Goal: Task Accomplishment & Management: Use online tool/utility

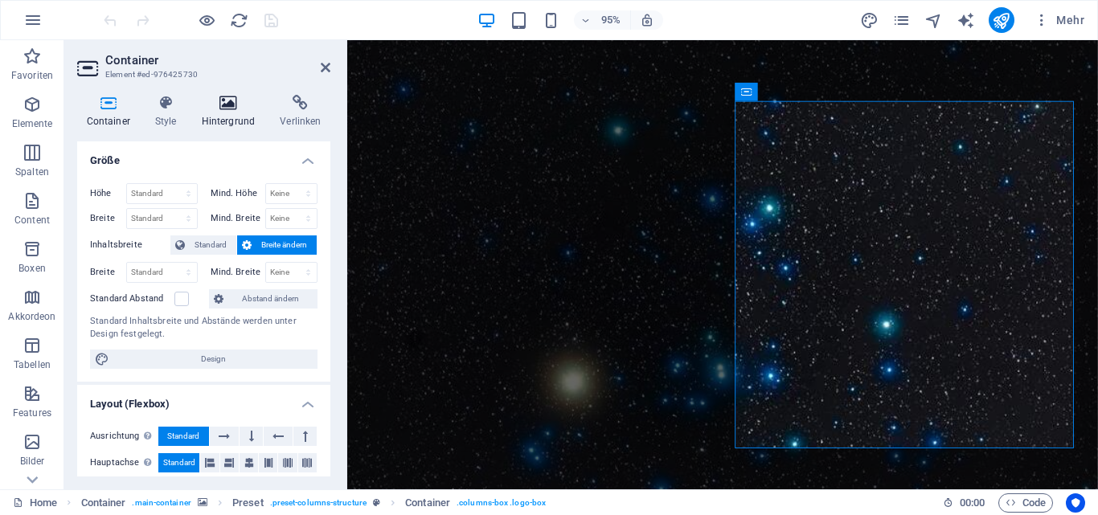
click at [232, 107] on icon at bounding box center [228, 103] width 72 height 16
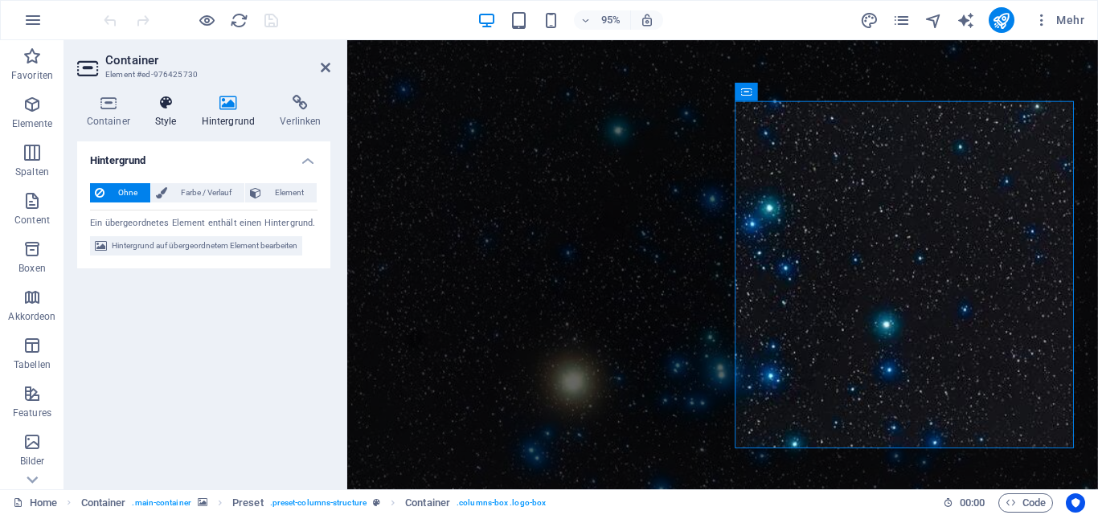
drag, startPoint x: 224, startPoint y: 112, endPoint x: 165, endPoint y: 113, distance: 59.5
click at [165, 113] on ul "Container Style Hintergrund Verlinken" at bounding box center [203, 112] width 253 height 34
click at [165, 113] on h4 "Style" at bounding box center [169, 112] width 47 height 34
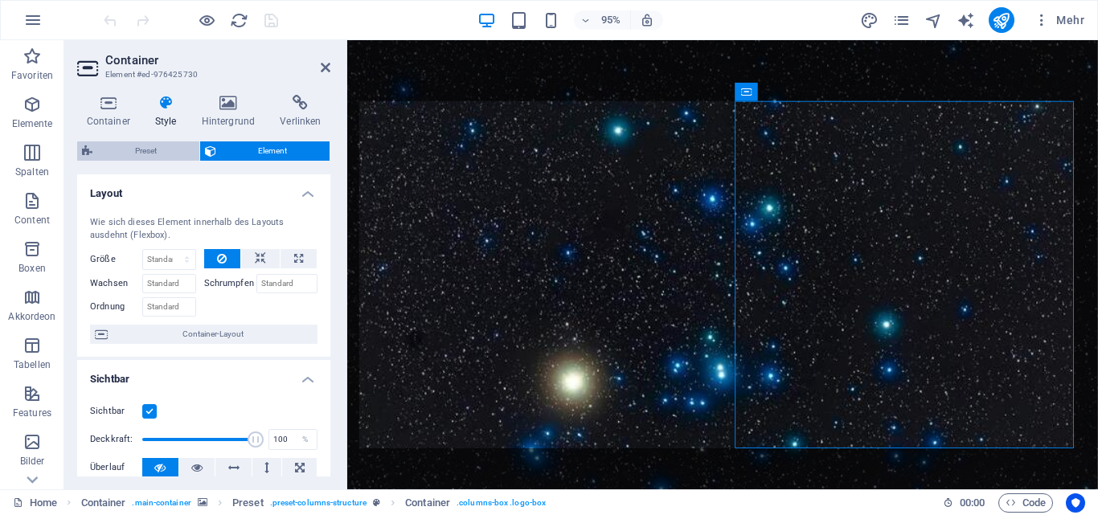
click at [137, 145] on span "Preset" at bounding box center [145, 151] width 97 height 19
select select "px"
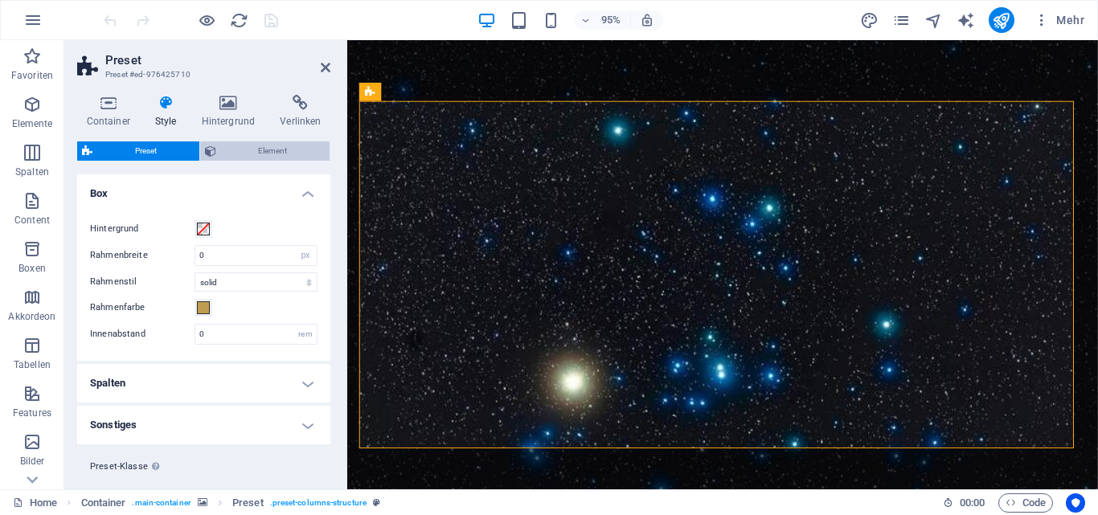
click at [240, 150] on span "Element" at bounding box center [273, 151] width 105 height 19
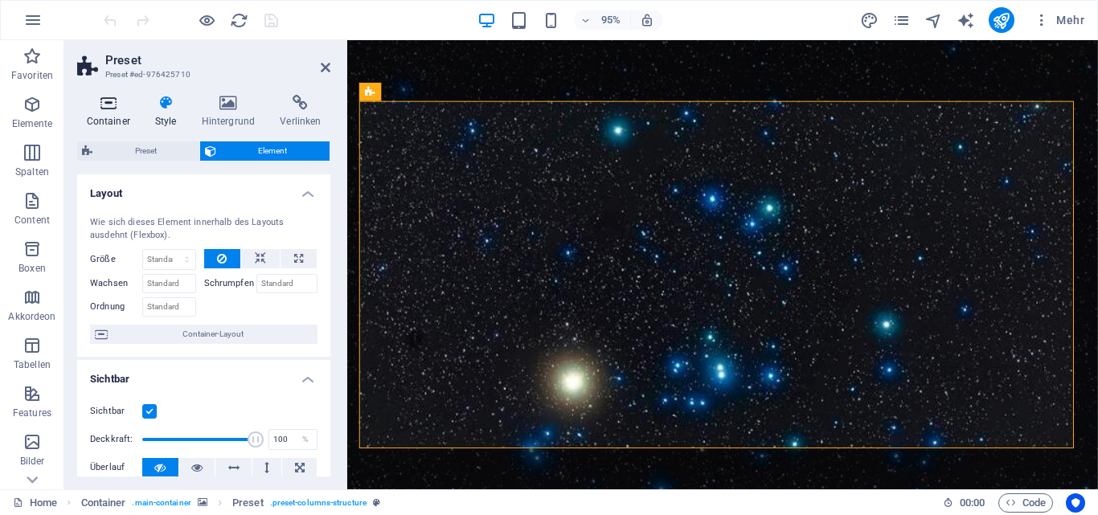
click at [111, 110] on icon at bounding box center [108, 103] width 62 height 16
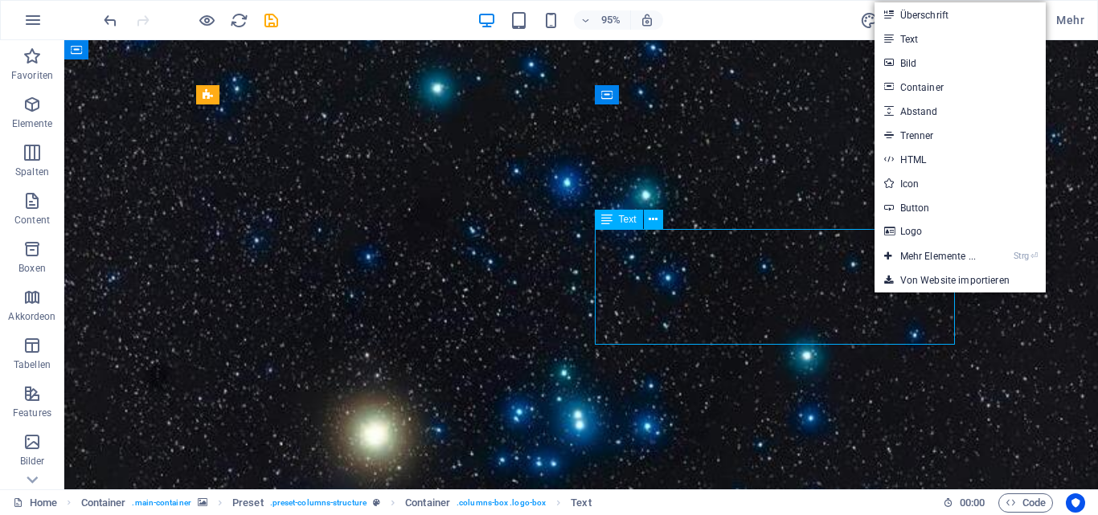
drag, startPoint x: 613, startPoint y: 320, endPoint x: 834, endPoint y: 273, distance: 225.2
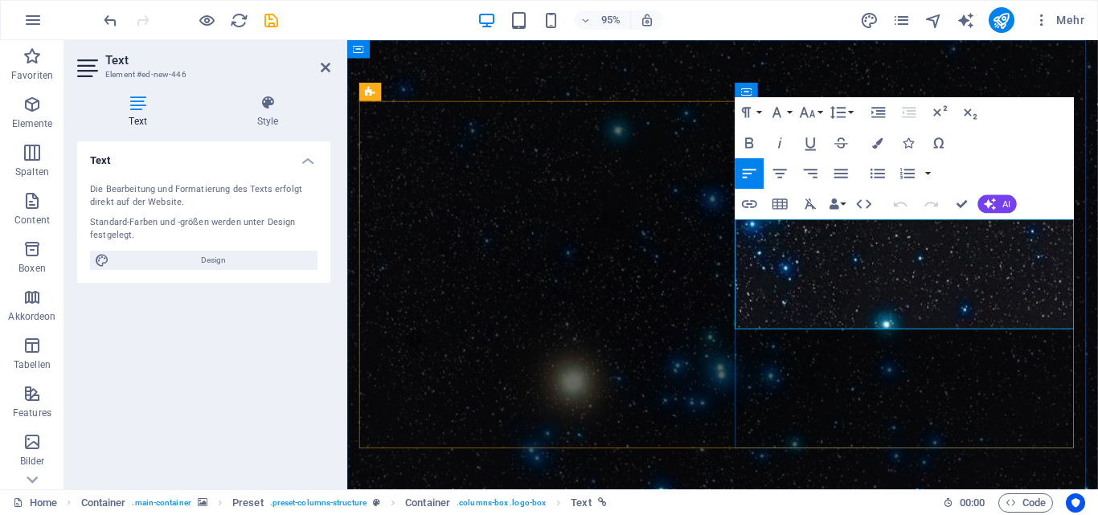
drag, startPoint x: 759, startPoint y: 234, endPoint x: 921, endPoint y: 332, distance: 189.7
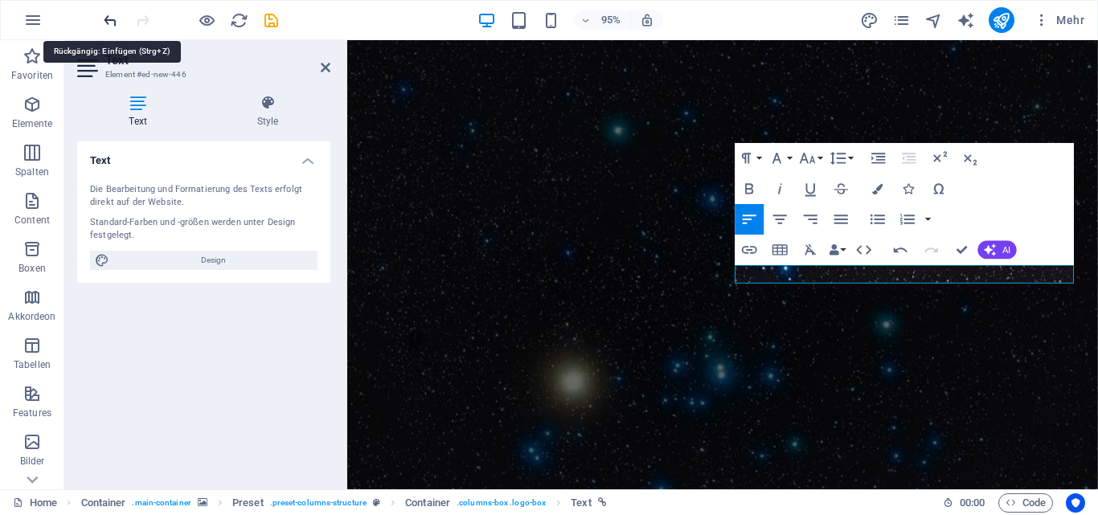
click at [106, 19] on icon "undo" at bounding box center [110, 20] width 18 height 18
click at [108, 22] on icon "undo" at bounding box center [110, 20] width 18 height 18
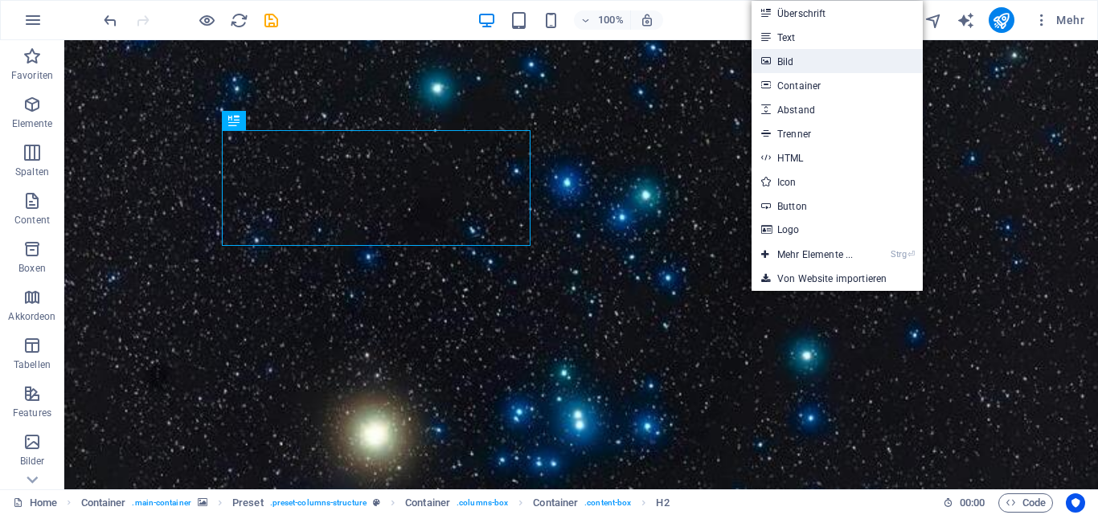
click at [804, 59] on link "Bild" at bounding box center [837, 61] width 171 height 24
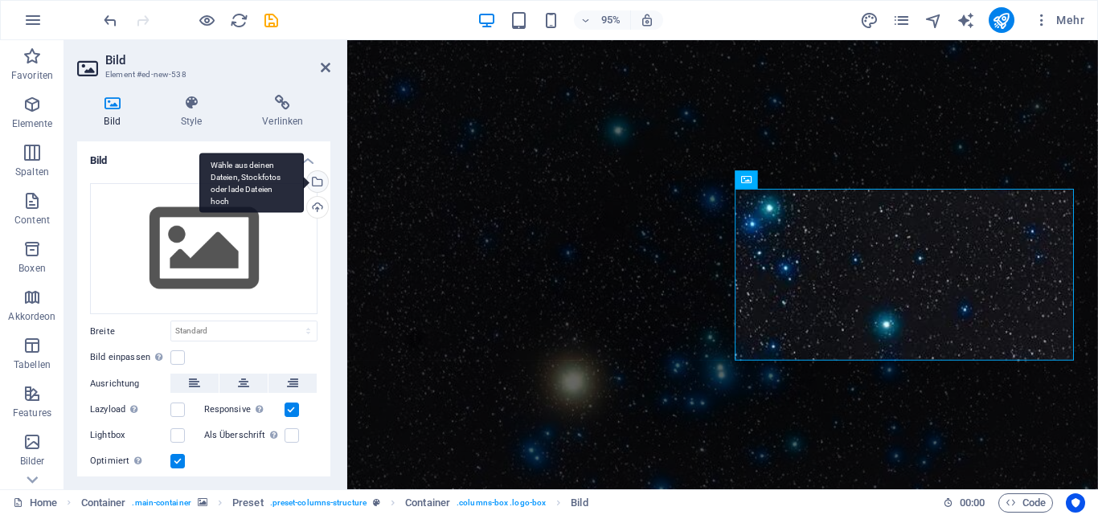
click at [314, 180] on div "Wähle aus deinen Dateien, Stockfotos oder lade Dateien hoch" at bounding box center [316, 183] width 24 height 24
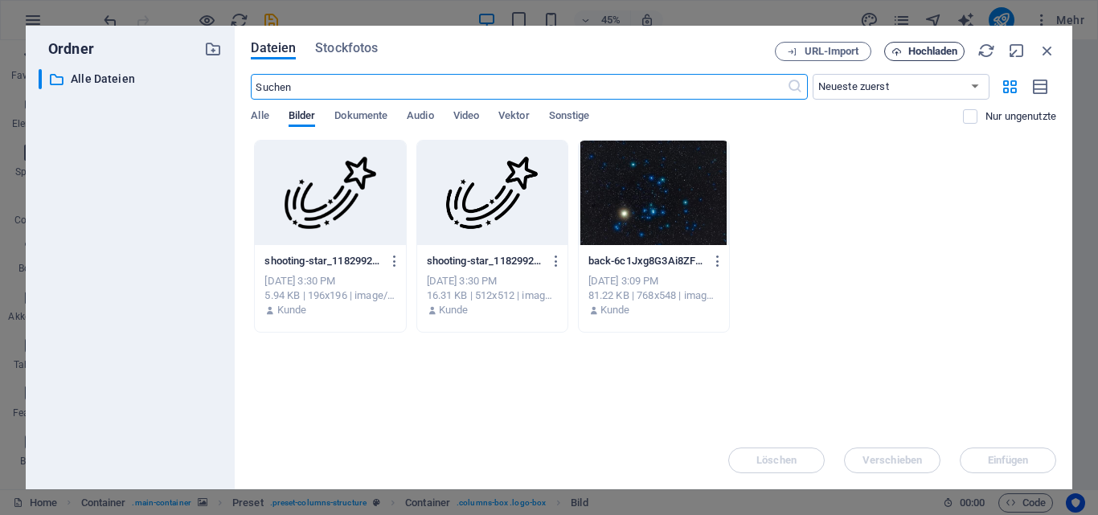
click at [913, 50] on span "Hochladen" at bounding box center [934, 52] width 50 height 10
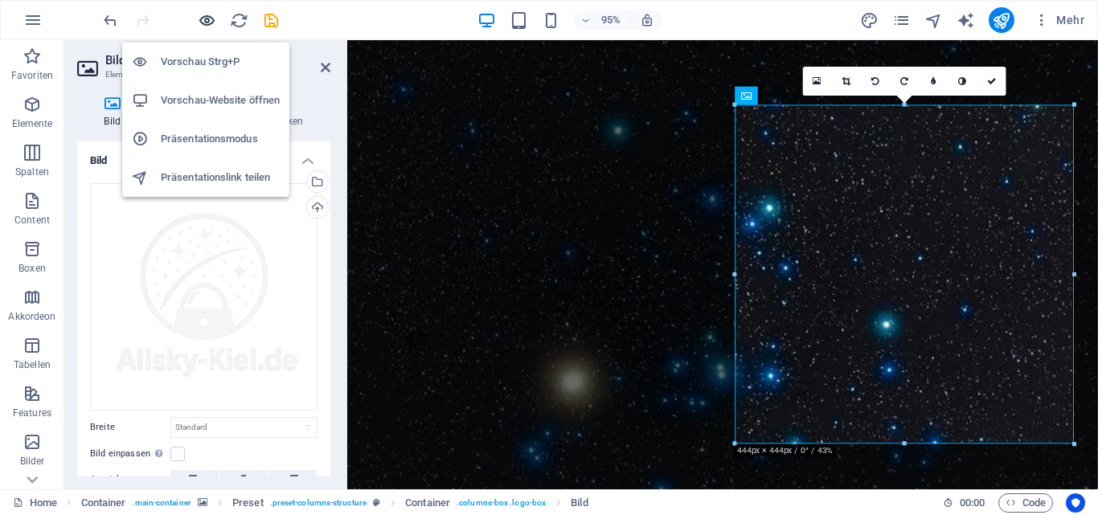
click at [203, 19] on icon "button" at bounding box center [207, 20] width 18 height 18
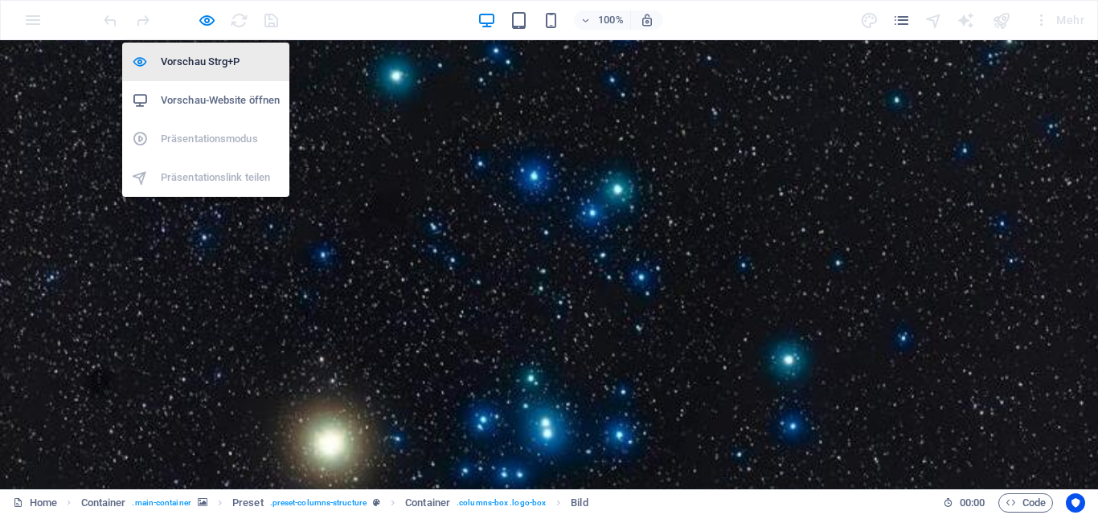
click at [196, 59] on h6 "Vorschau Strg+P" at bounding box center [220, 61] width 119 height 19
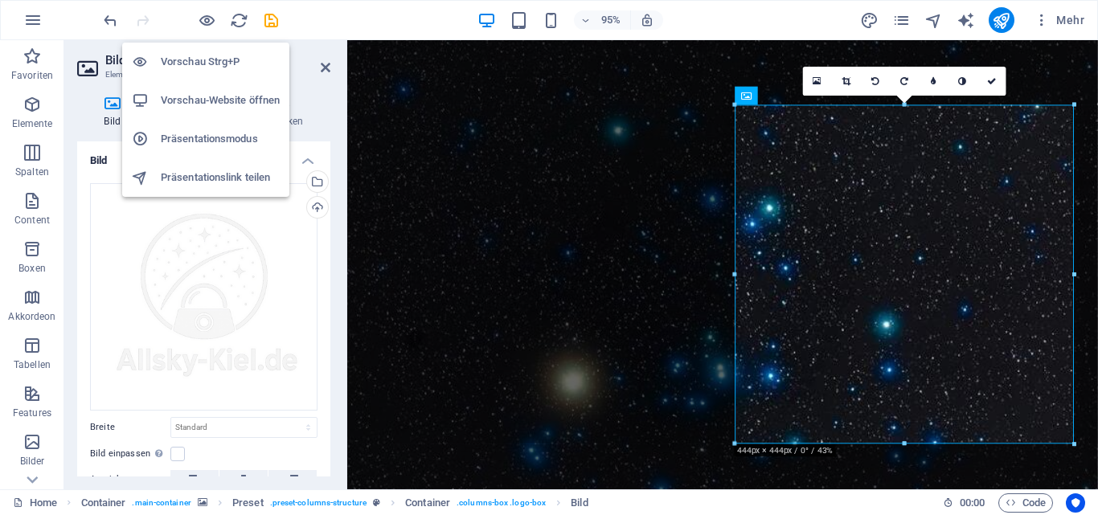
click at [194, 93] on h6 "Vorschau-Website öffnen" at bounding box center [220, 100] width 119 height 19
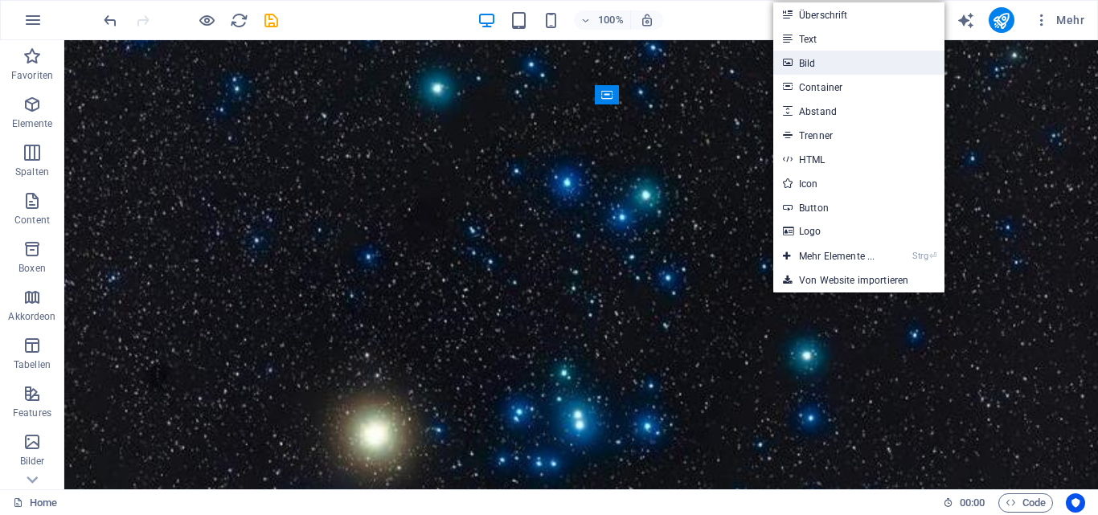
click at [840, 68] on link "Bild" at bounding box center [858, 63] width 171 height 24
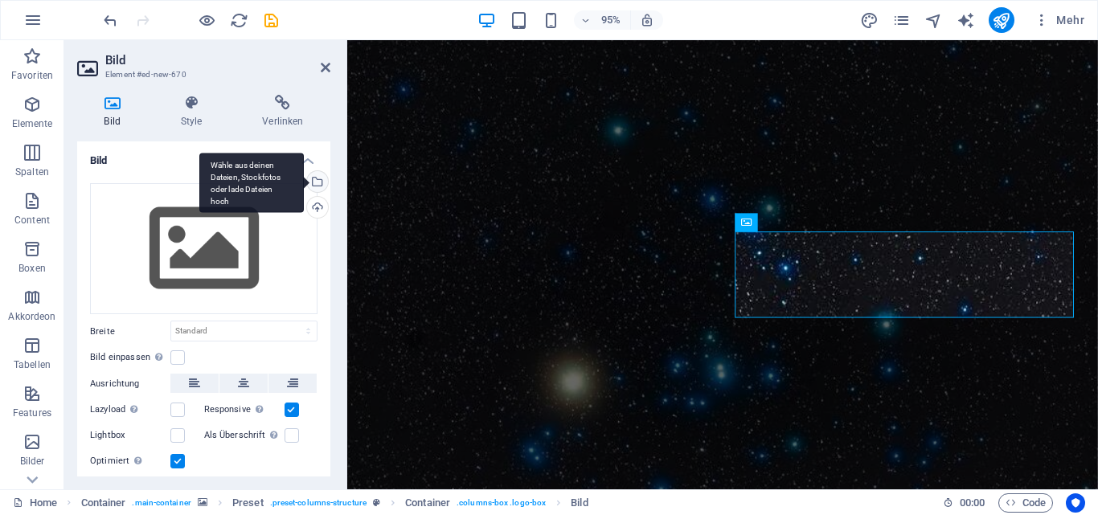
click at [315, 183] on div "Wähle aus deinen Dateien, Stockfotos oder lade Dateien hoch" at bounding box center [316, 183] width 24 height 24
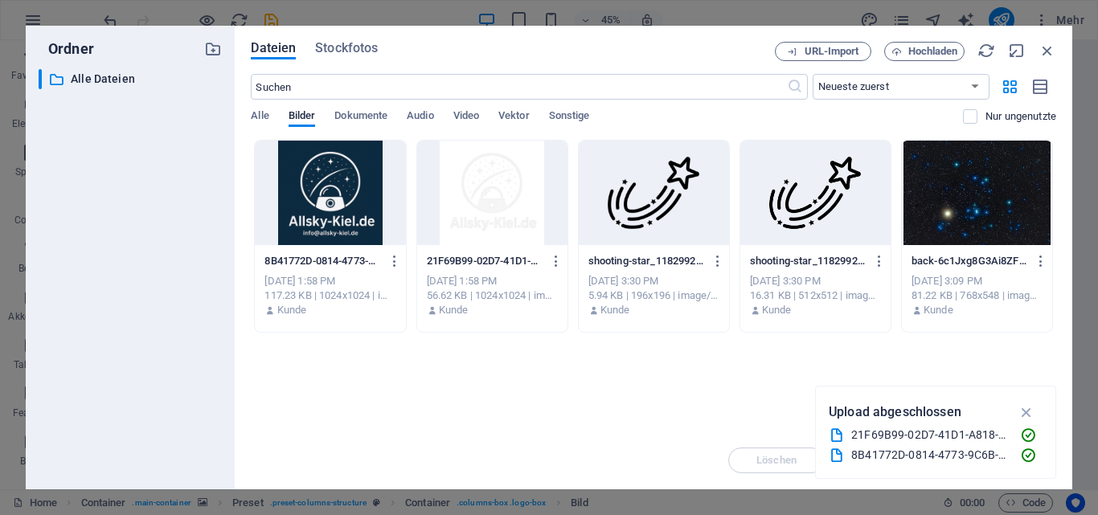
click at [350, 212] on div at bounding box center [330, 193] width 150 height 105
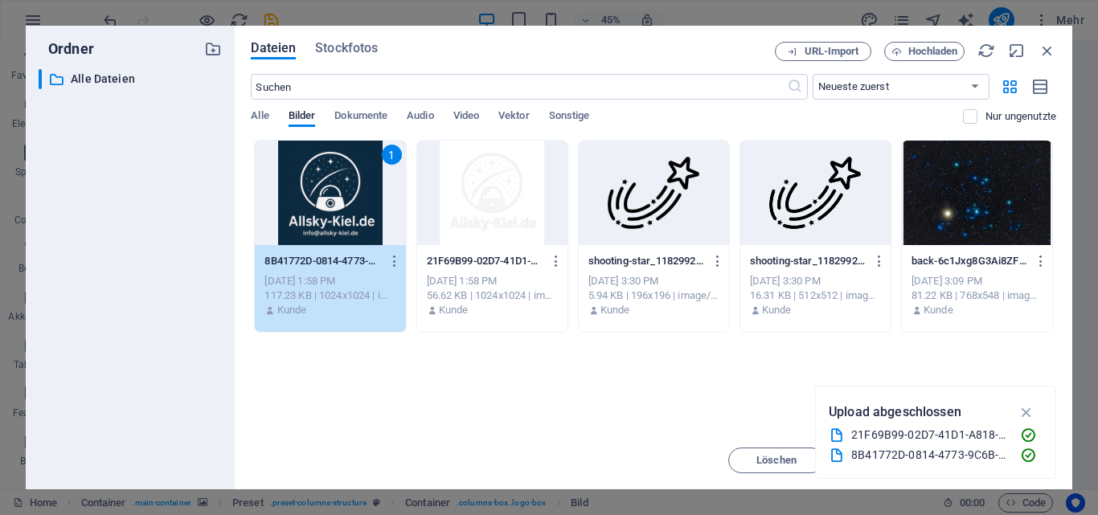
click at [352, 207] on div "1" at bounding box center [330, 193] width 150 height 105
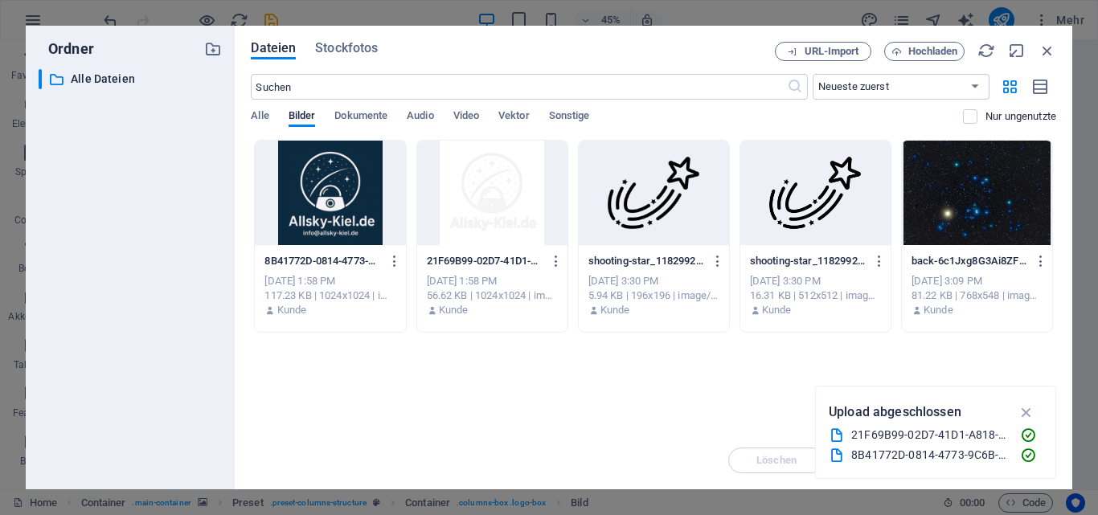
click at [352, 207] on div at bounding box center [330, 193] width 150 height 105
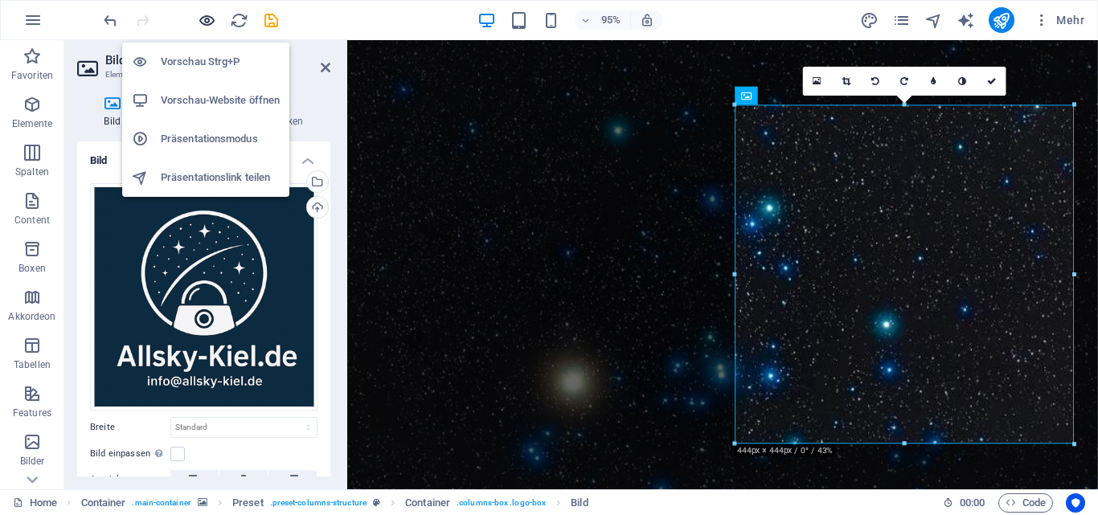
click at [210, 23] on icon "button" at bounding box center [207, 20] width 18 height 18
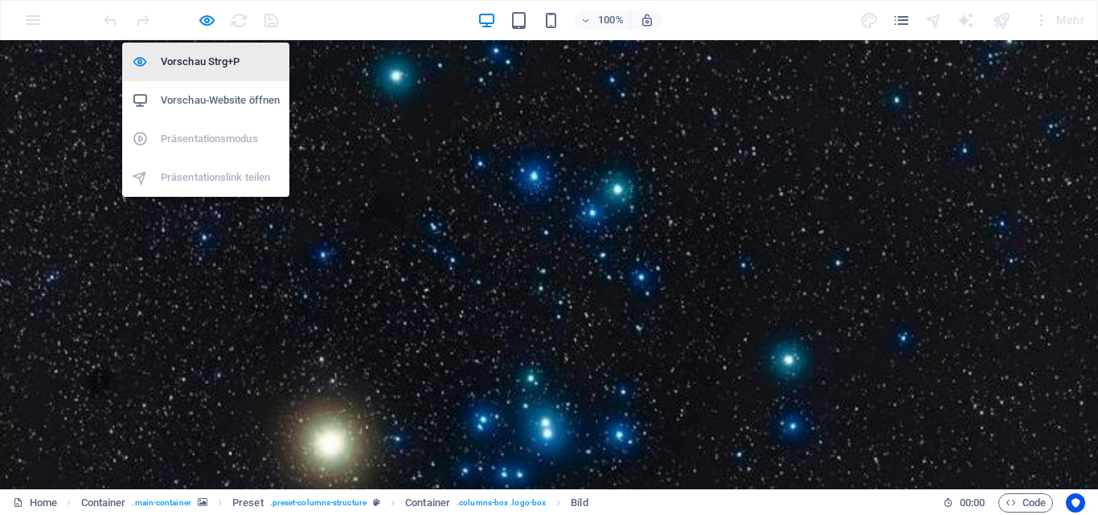
click at [200, 55] on h6 "Vorschau Strg+P" at bounding box center [220, 61] width 119 height 19
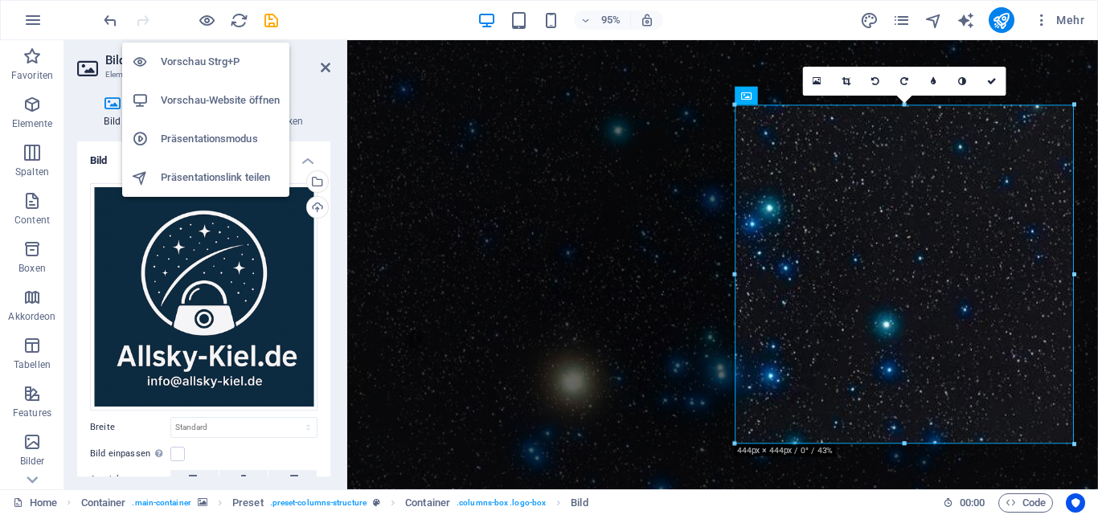
click at [187, 98] on h6 "Vorschau-Website öffnen" at bounding box center [220, 100] width 119 height 19
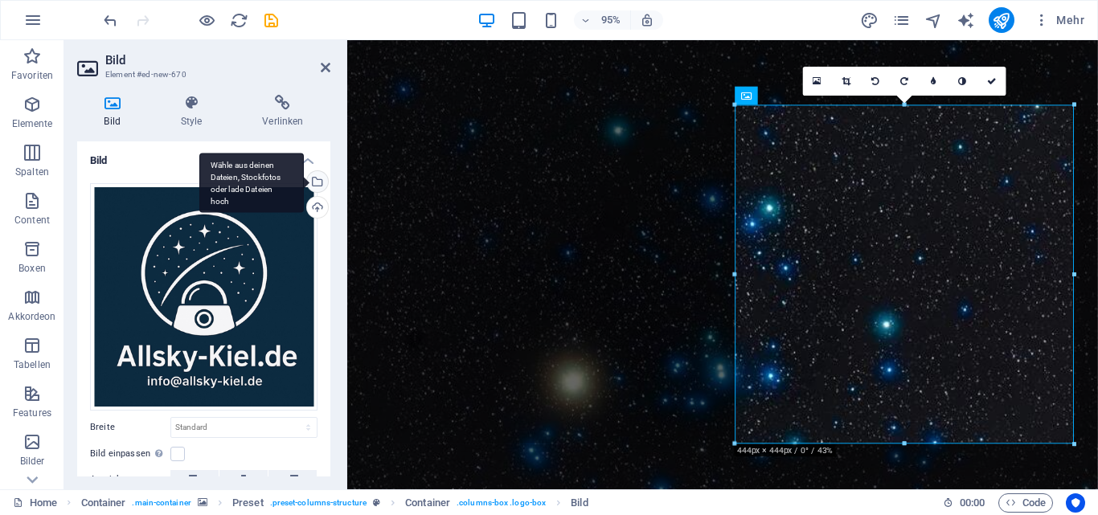
click at [314, 177] on div "Wähle aus deinen Dateien, Stockfotos oder lade Dateien hoch" at bounding box center [316, 183] width 24 height 24
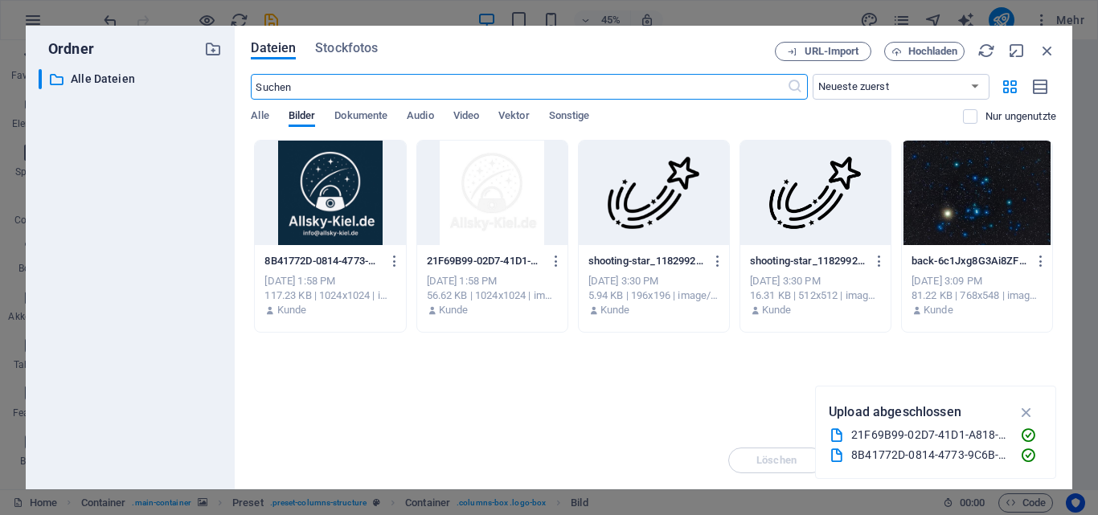
click at [481, 184] on div at bounding box center [492, 193] width 150 height 105
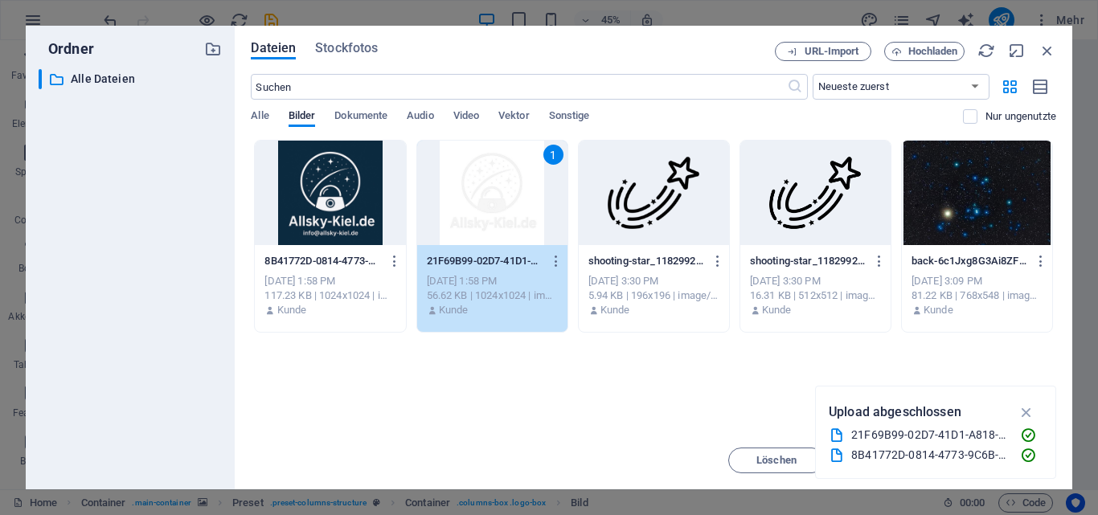
click at [481, 184] on div "1" at bounding box center [492, 193] width 150 height 105
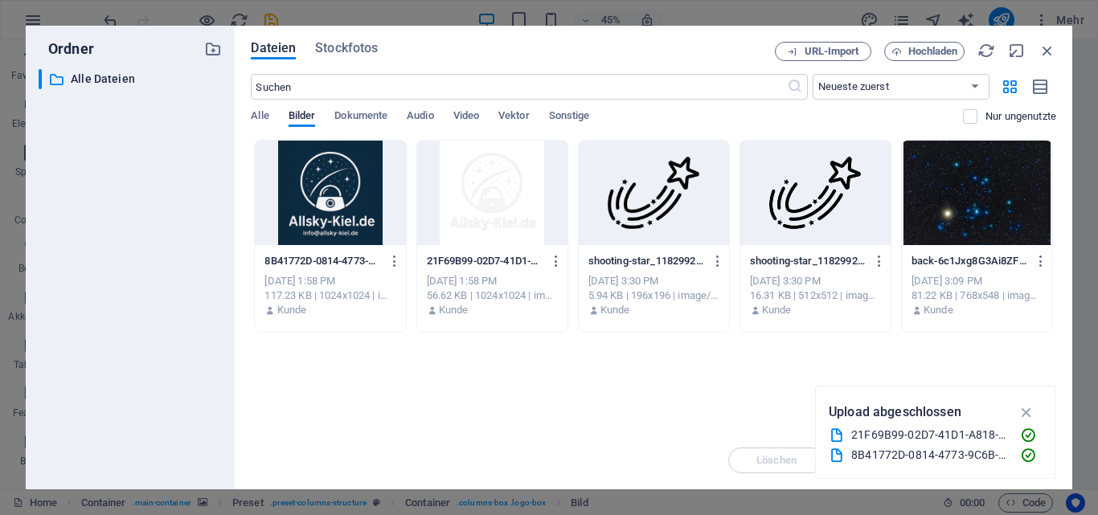
click at [481, 184] on div at bounding box center [492, 193] width 150 height 105
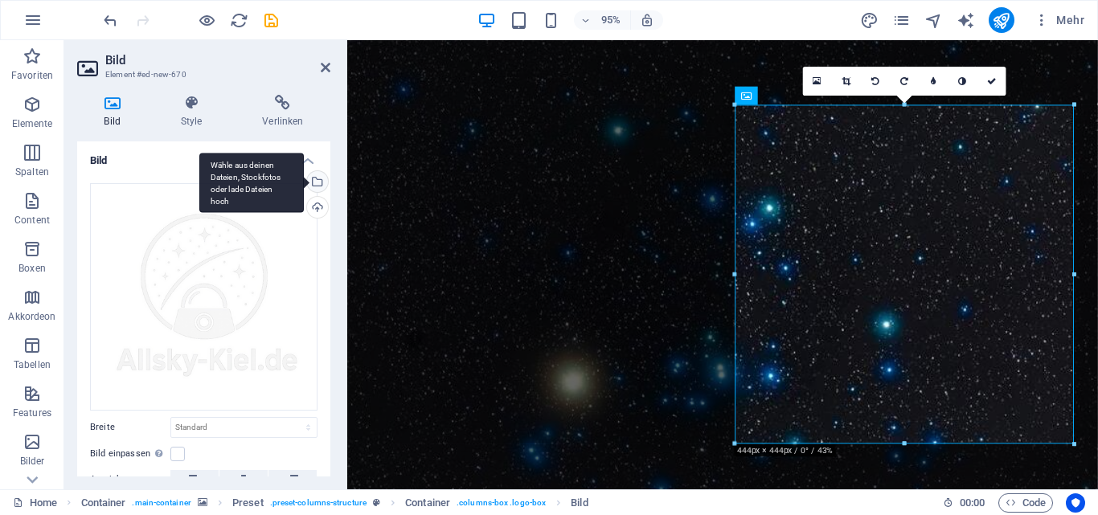
click at [314, 182] on div "Wähle aus deinen Dateien, Stockfotos oder lade Dateien hoch" at bounding box center [316, 183] width 24 height 24
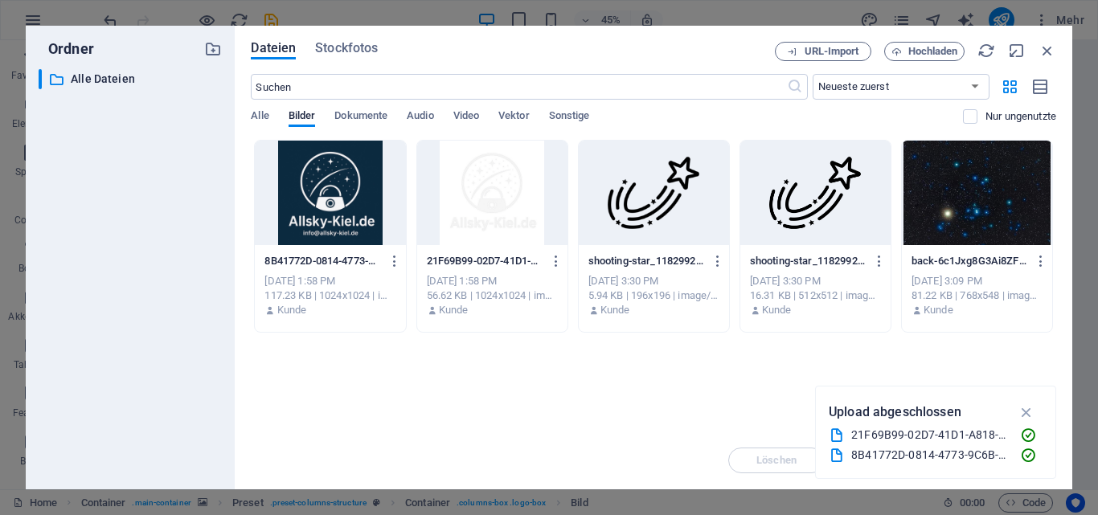
click at [345, 205] on div at bounding box center [330, 193] width 150 height 105
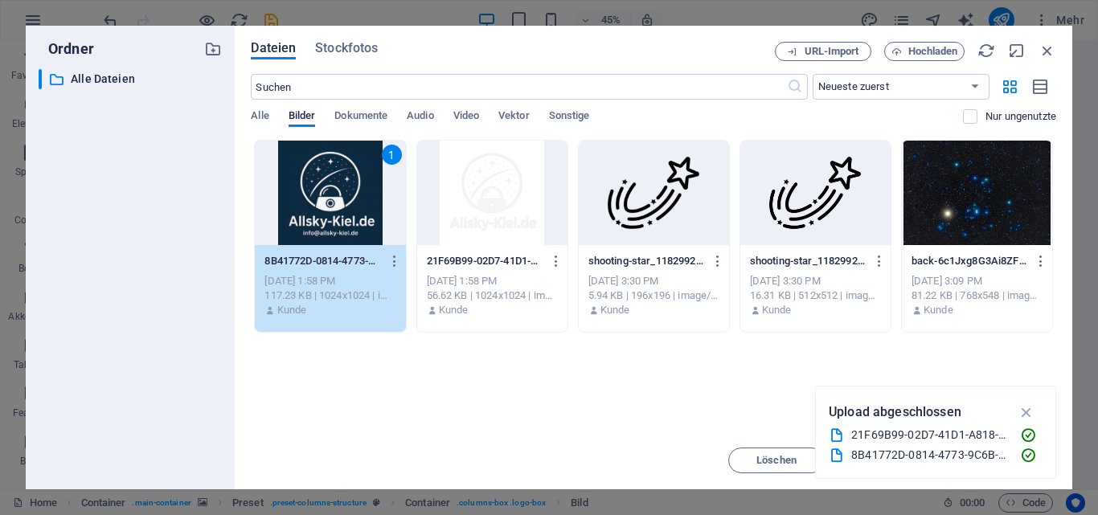
click at [345, 205] on div "1" at bounding box center [330, 193] width 150 height 105
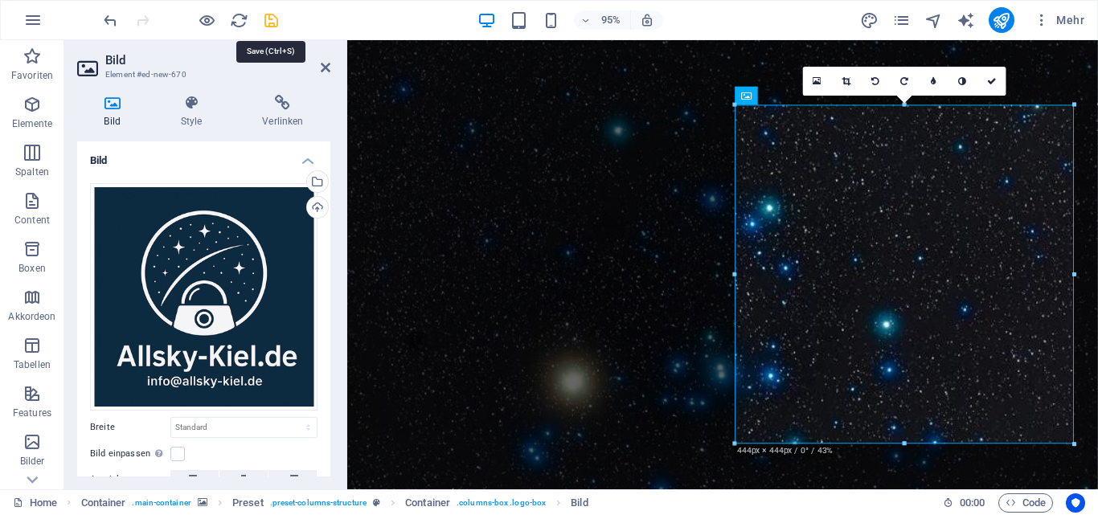
click at [274, 20] on icon "save" at bounding box center [271, 20] width 18 height 18
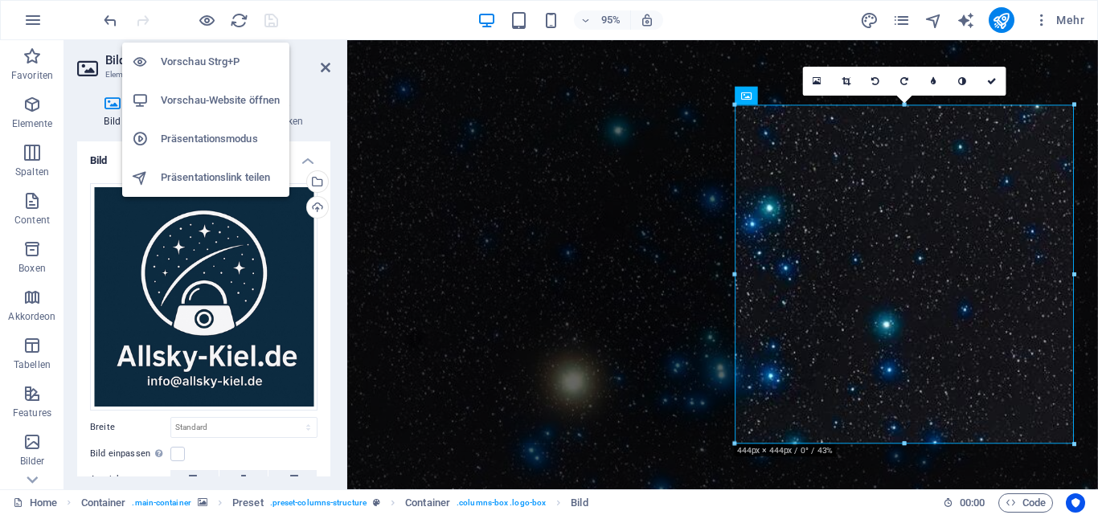
click at [202, 97] on h6 "Vorschau-Website öffnen" at bounding box center [220, 100] width 119 height 19
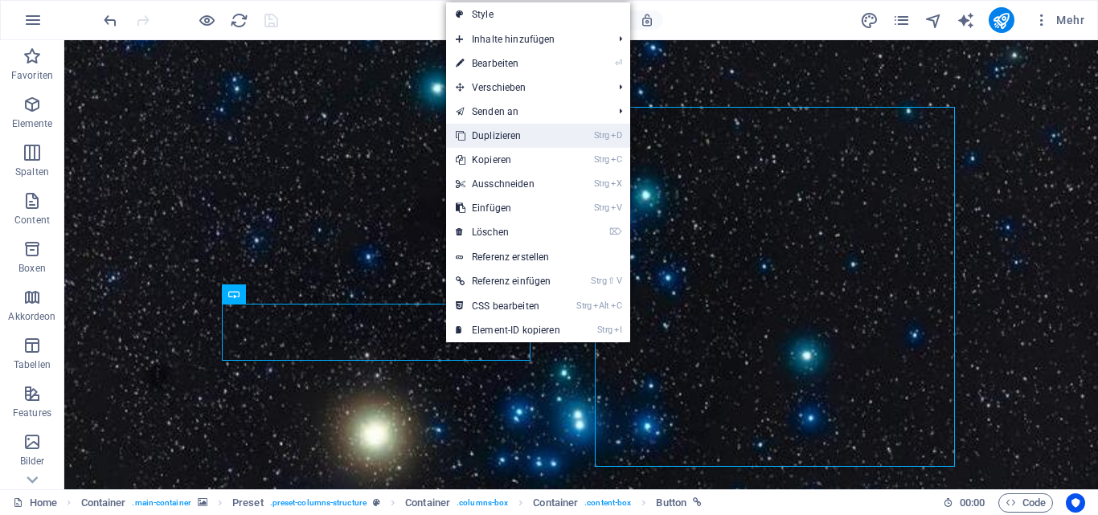
click at [507, 129] on link "Strg D Duplizieren" at bounding box center [508, 136] width 124 height 24
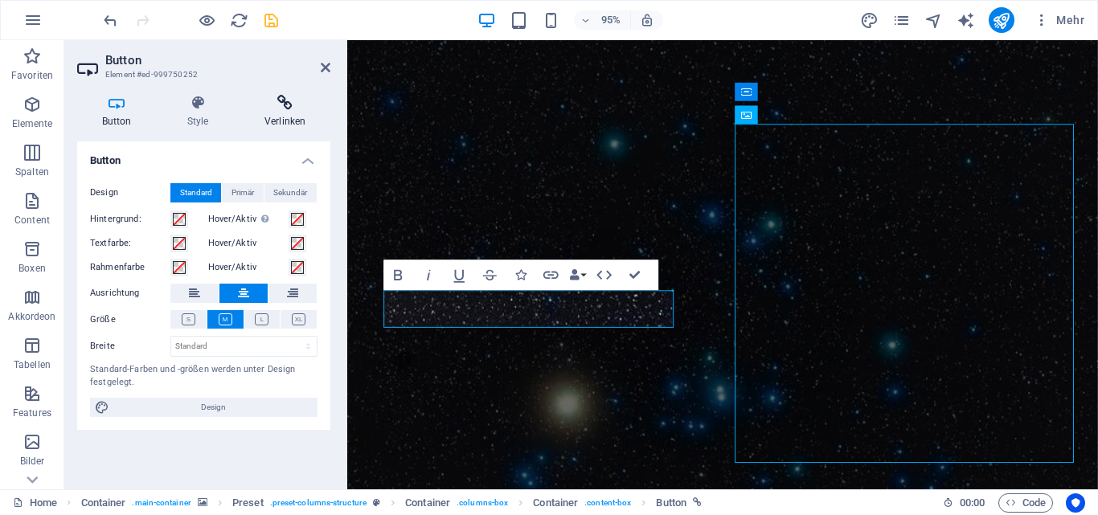
click at [281, 97] on icon at bounding box center [285, 103] width 91 height 16
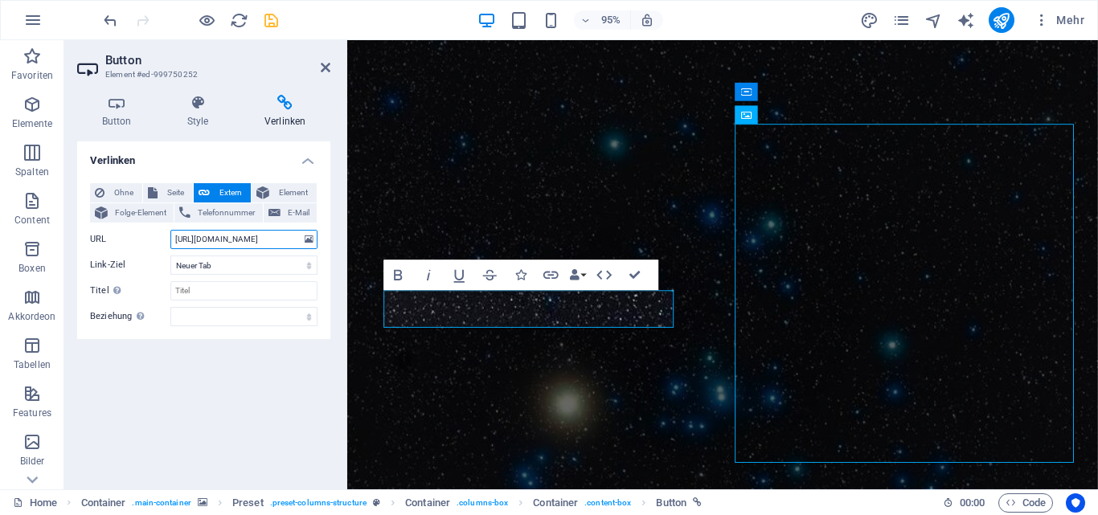
drag, startPoint x: 174, startPoint y: 237, endPoint x: 268, endPoint y: 240, distance: 93.3
click at [268, 240] on input "https://allskykamera.space/kamera.php?k=ASK014" at bounding box center [243, 239] width 147 height 19
type input "4"
type input "https://allsky-kiel.de/allsky"
click at [271, 21] on icon "save" at bounding box center [271, 20] width 18 height 18
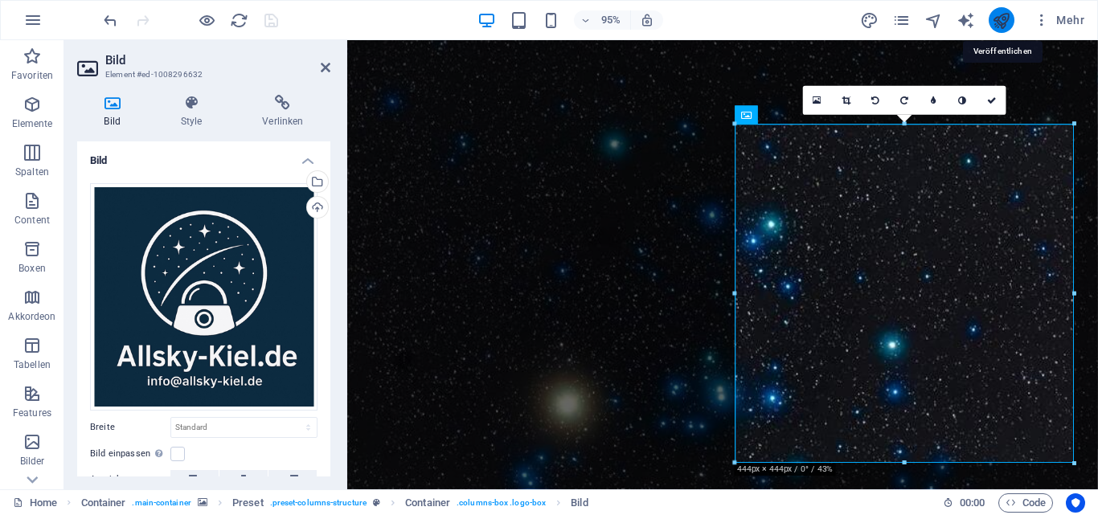
click at [1007, 19] on icon "publish" at bounding box center [1001, 20] width 18 height 18
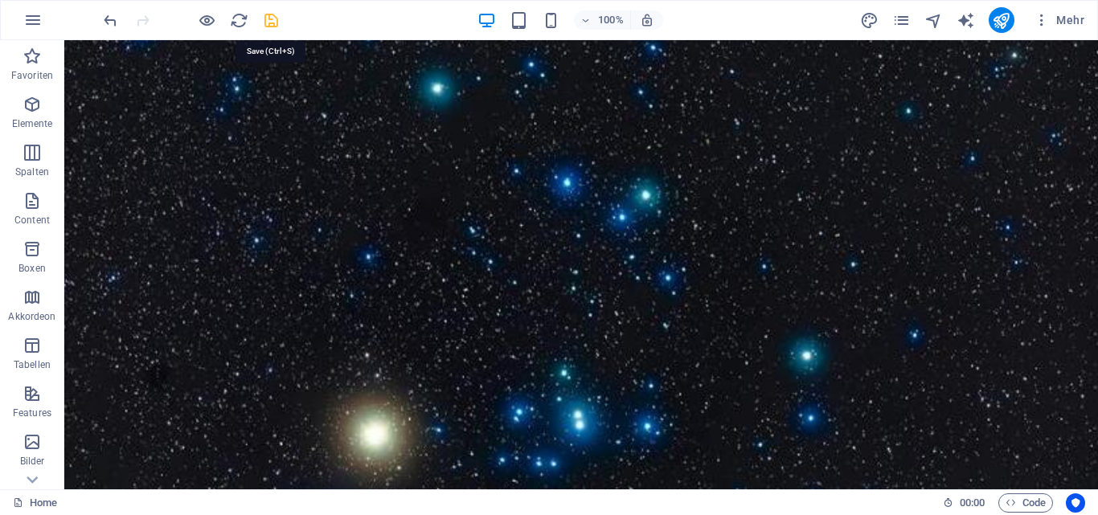
click at [272, 14] on icon "save" at bounding box center [271, 20] width 18 height 18
click at [1002, 25] on icon "publish" at bounding box center [1001, 20] width 18 height 18
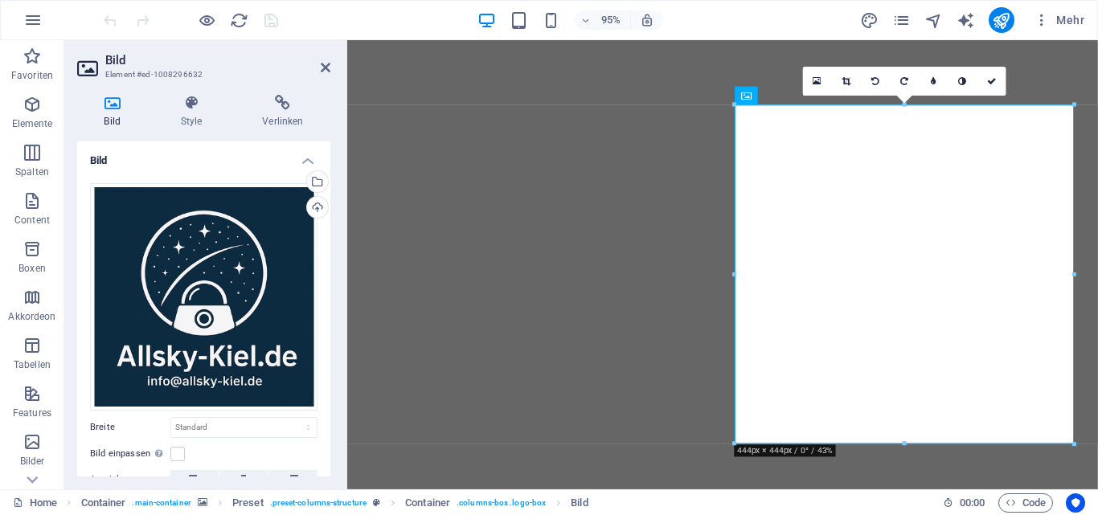
drag, startPoint x: 331, startPoint y: 209, endPoint x: 330, endPoint y: 240, distance: 30.6
click at [330, 240] on div "Bild Style Verlinken Bild Ziehe Dateien zum Hochladen hierher oder klicke hier,…" at bounding box center [203, 286] width 279 height 408
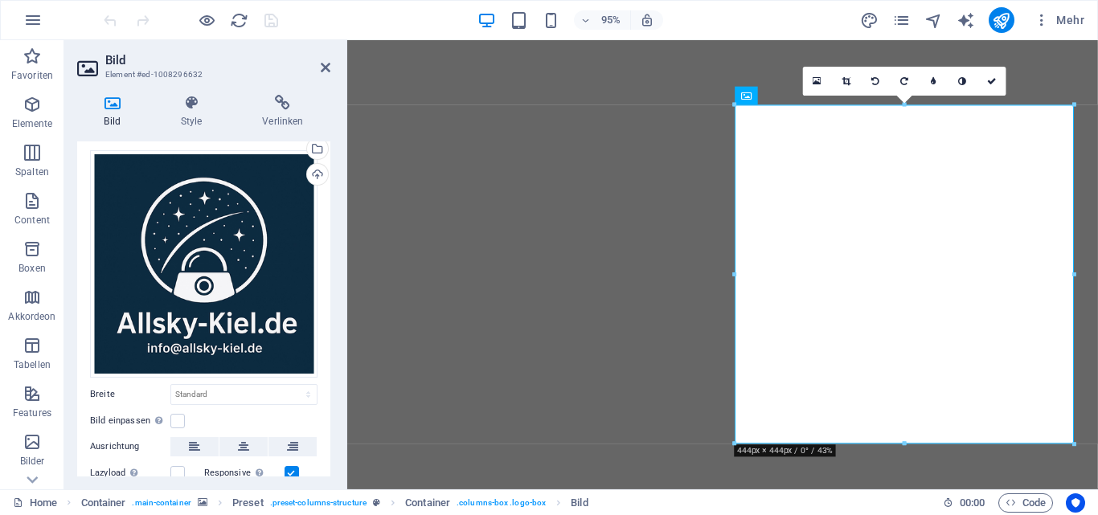
scroll to position [35, 0]
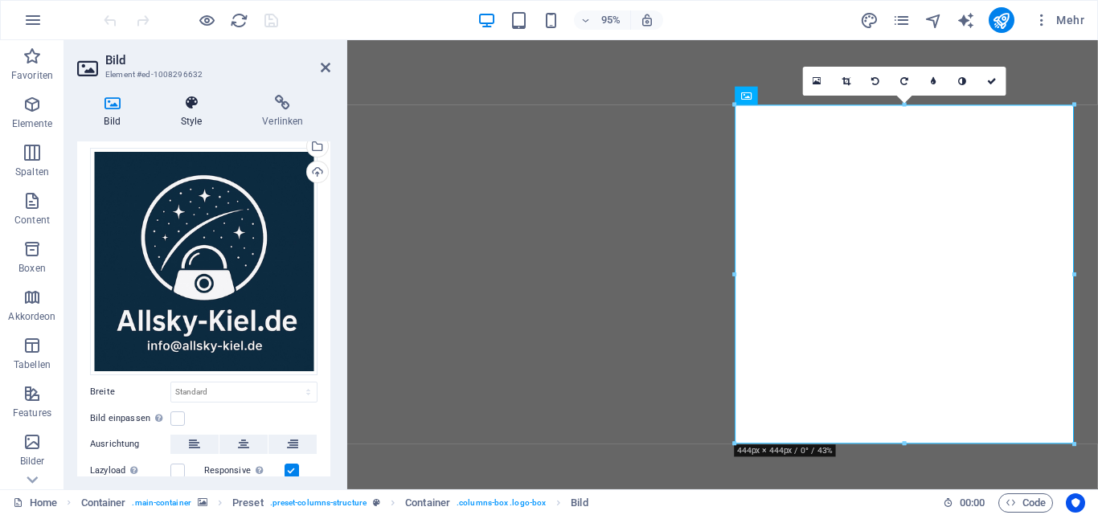
click at [196, 104] on icon at bounding box center [192, 103] width 76 height 16
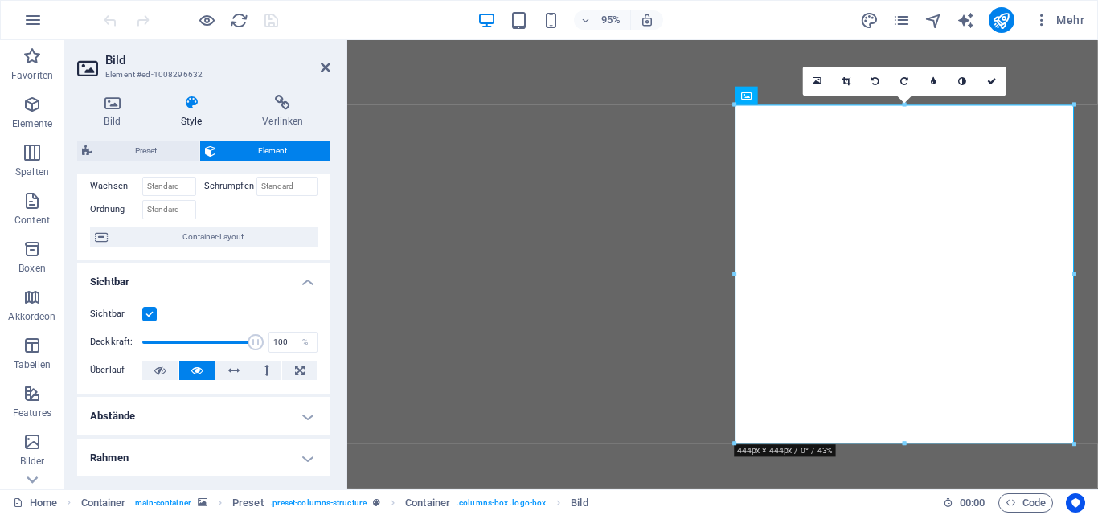
scroll to position [105, 0]
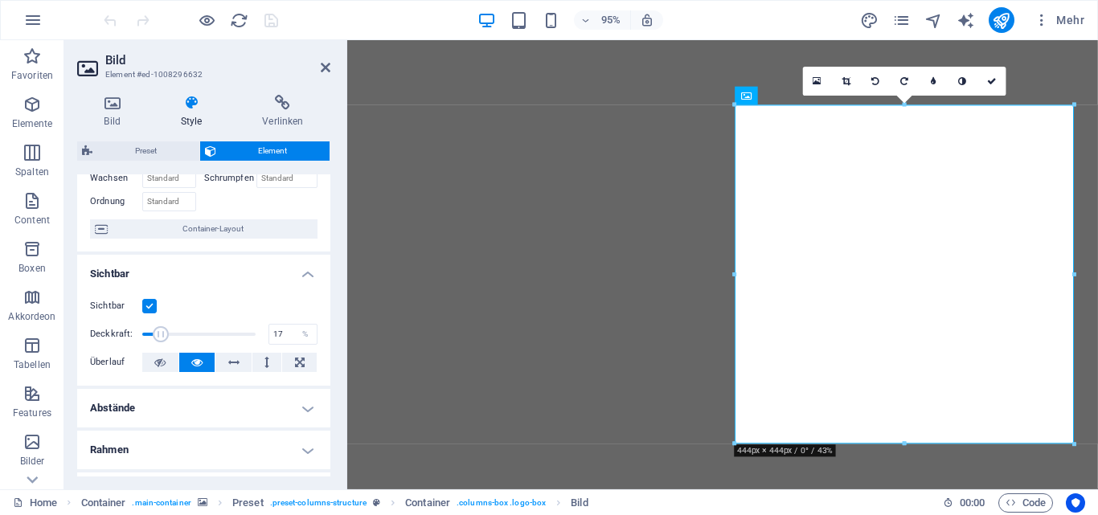
drag, startPoint x: 252, startPoint y: 334, endPoint x: 160, endPoint y: 328, distance: 92.6
click at [160, 328] on span at bounding box center [161, 334] width 16 height 16
drag, startPoint x: 162, startPoint y: 330, endPoint x: 185, endPoint y: 328, distance: 22.6
click at [185, 328] on span at bounding box center [186, 334] width 16 height 16
drag, startPoint x: 185, startPoint y: 328, endPoint x: 168, endPoint y: 328, distance: 16.9
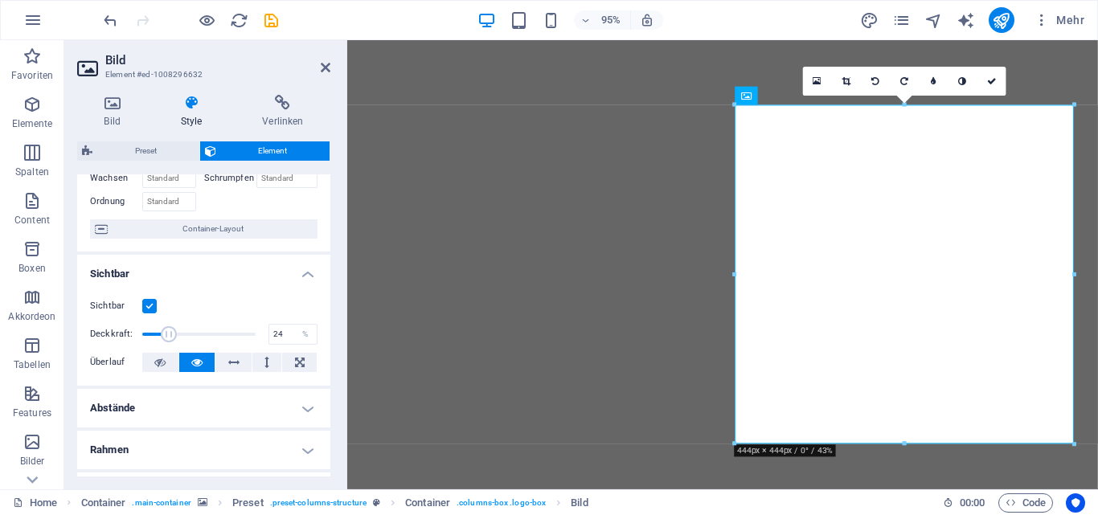
click at [168, 328] on span at bounding box center [169, 334] width 16 height 16
click at [162, 329] on span at bounding box center [162, 334] width 16 height 16
type input "22"
click at [166, 329] on span at bounding box center [165, 334] width 16 height 16
click at [265, 23] on icon "save" at bounding box center [271, 20] width 18 height 18
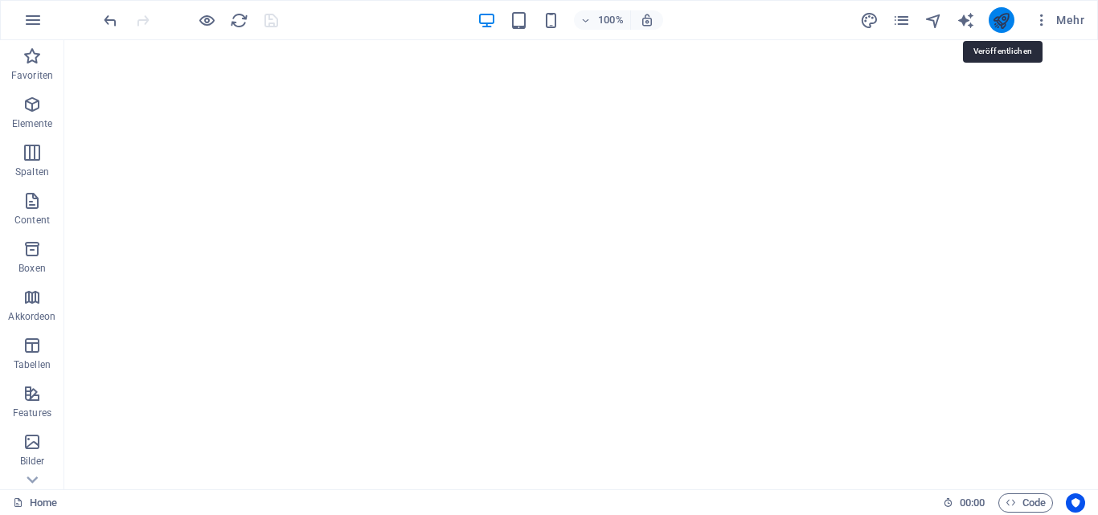
click at [1002, 15] on icon "publish" at bounding box center [1001, 20] width 18 height 18
